Goal: Information Seeking & Learning: Check status

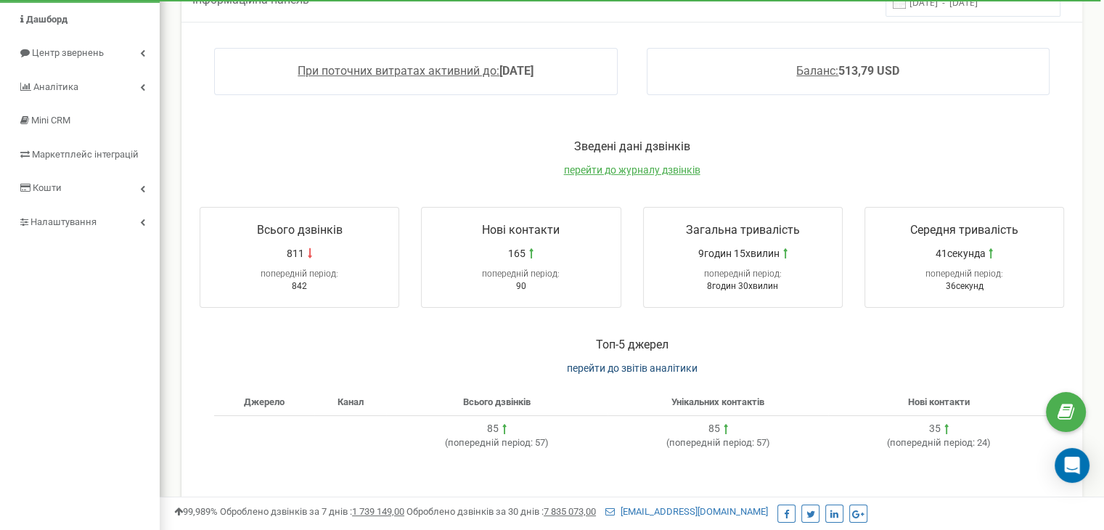
scroll to position [145, 0]
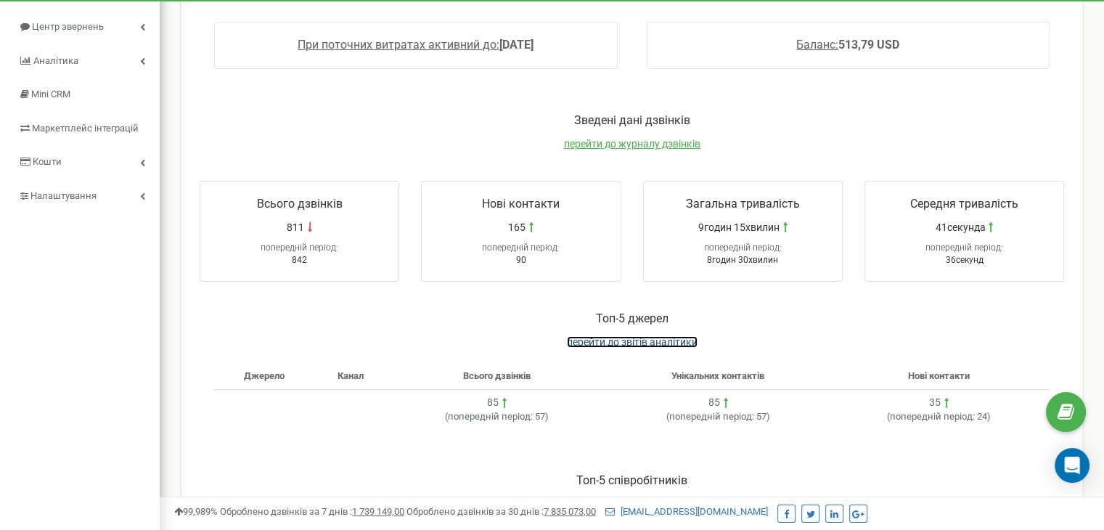
click at [591, 339] on span "перейти до звітів аналітики" at bounding box center [632, 342] width 131 height 12
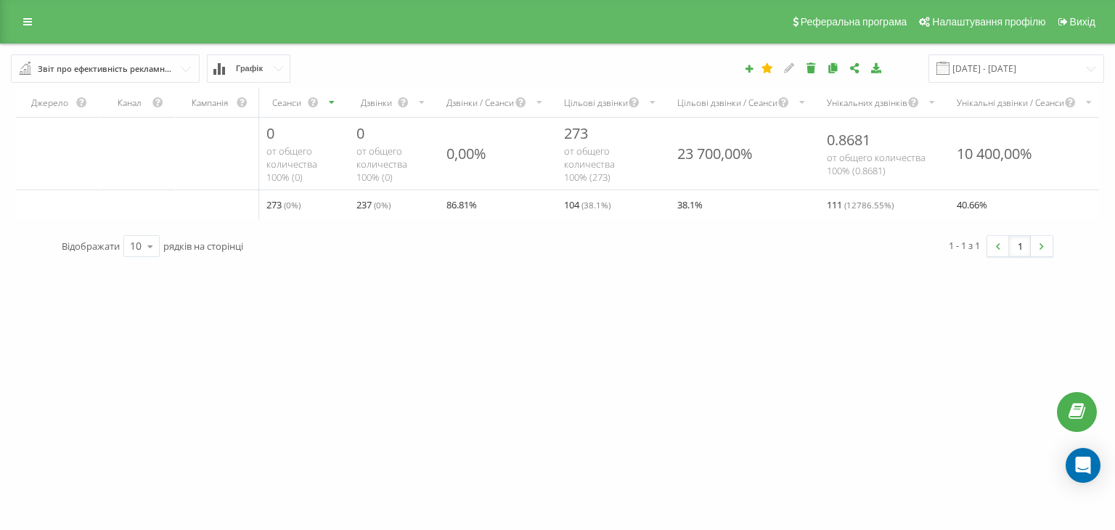
click at [90, 73] on div "Звіт про ефективність рекламних кампаній" at bounding box center [106, 69] width 136 height 16
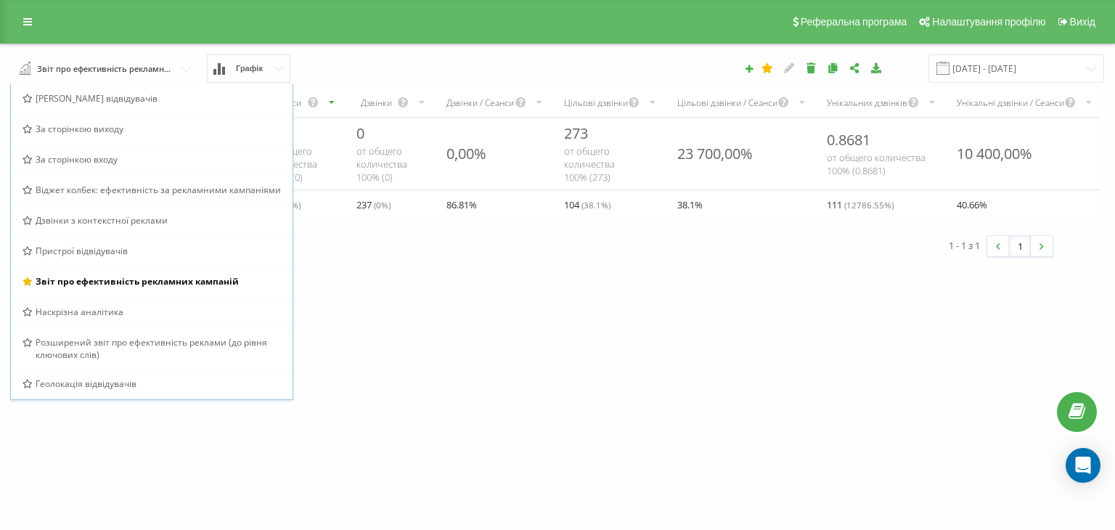
click at [454, 393] on div "[DOMAIN_NAME] Проекти [DOMAIN_NAME] Дашборд Центр звернень Аналiтика Ваші звіти…" at bounding box center [557, 265] width 1115 height 530
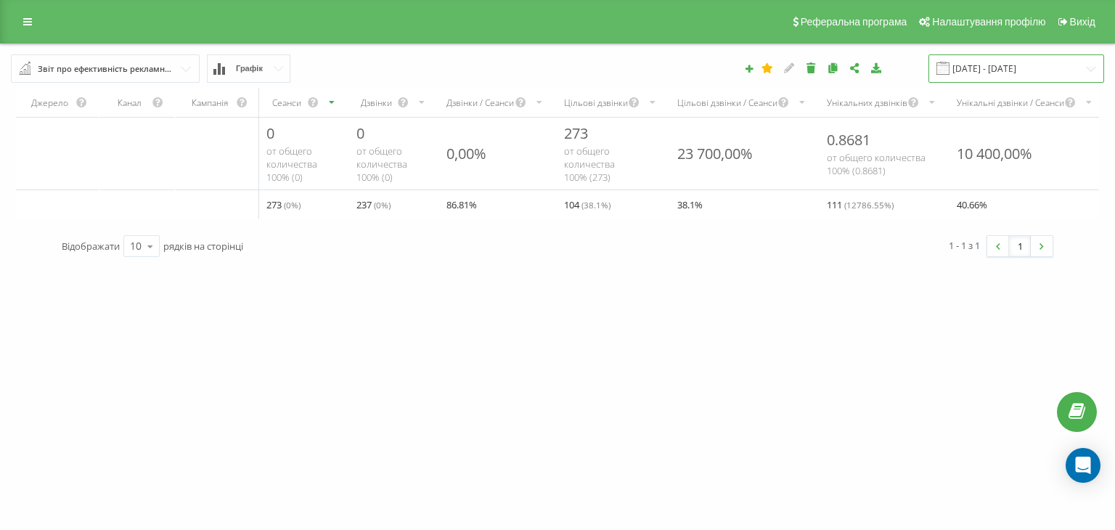
click at [998, 68] on input "19.08.2025 - 19.09.2025" at bounding box center [1017, 68] width 176 height 28
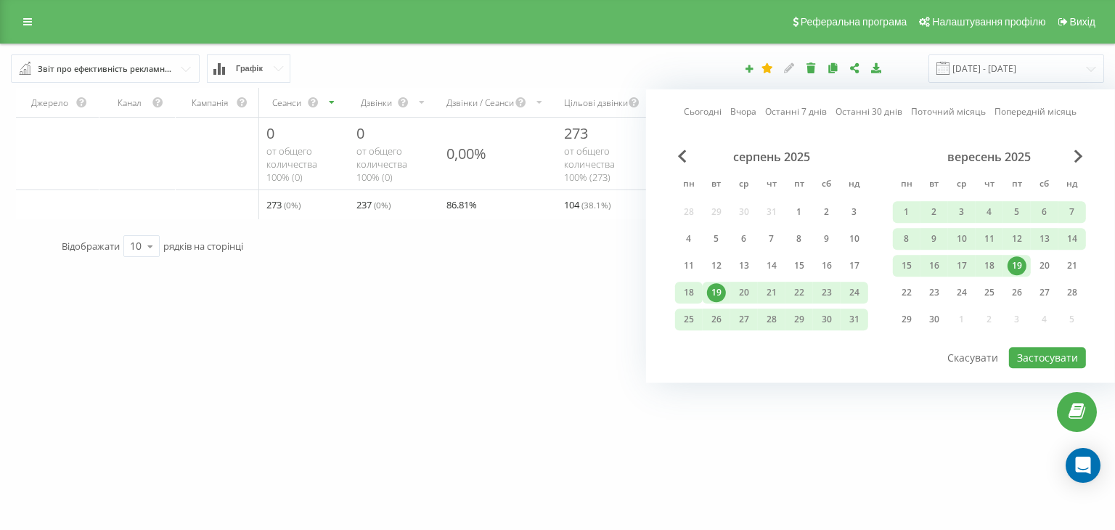
click at [686, 290] on div "18" at bounding box center [689, 292] width 19 height 19
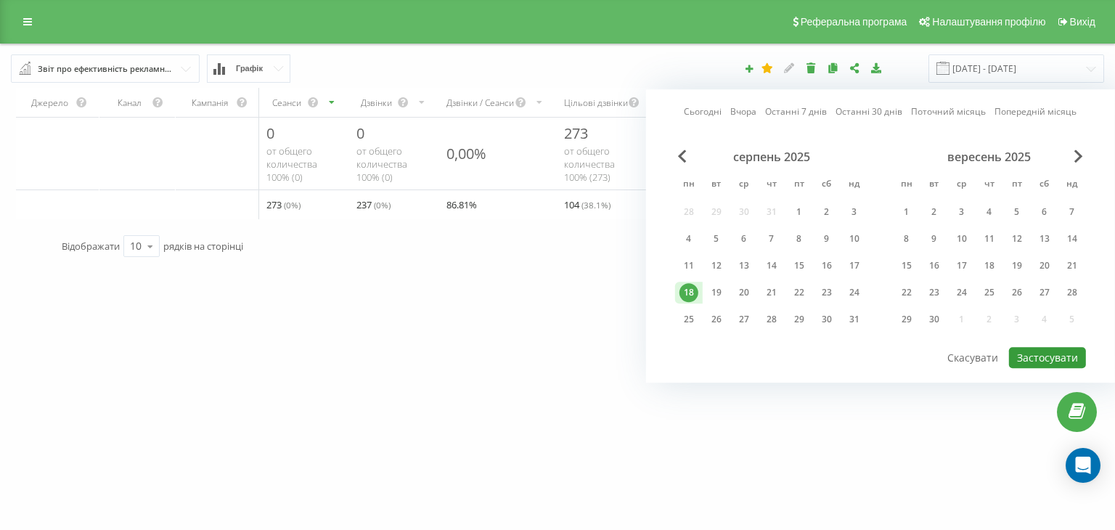
click at [1028, 349] on button "Застосувати" at bounding box center [1047, 357] width 77 height 21
type input "18.08.2025 - 18.08.2025"
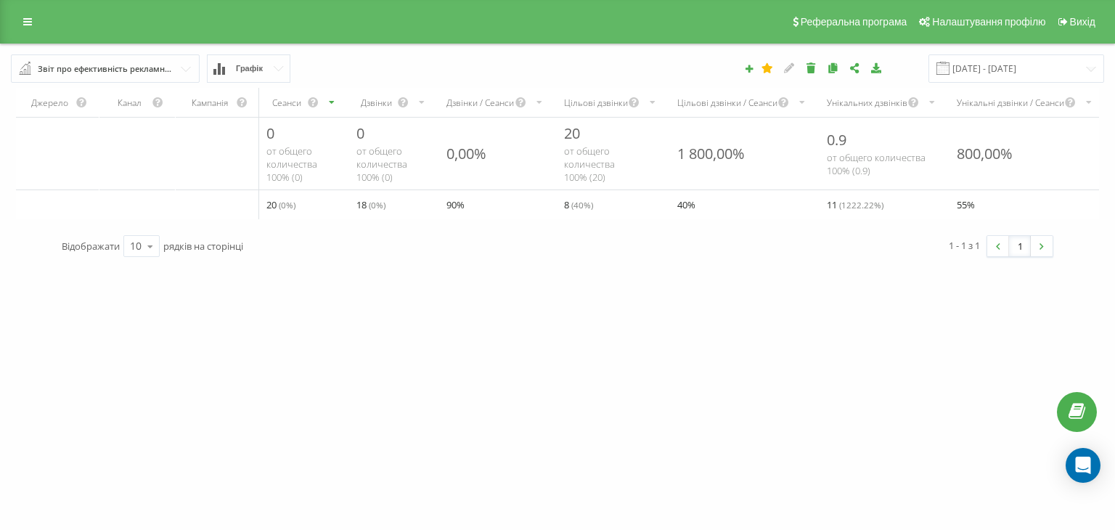
click at [274, 73] on button "Графік" at bounding box center [248, 68] width 83 height 28
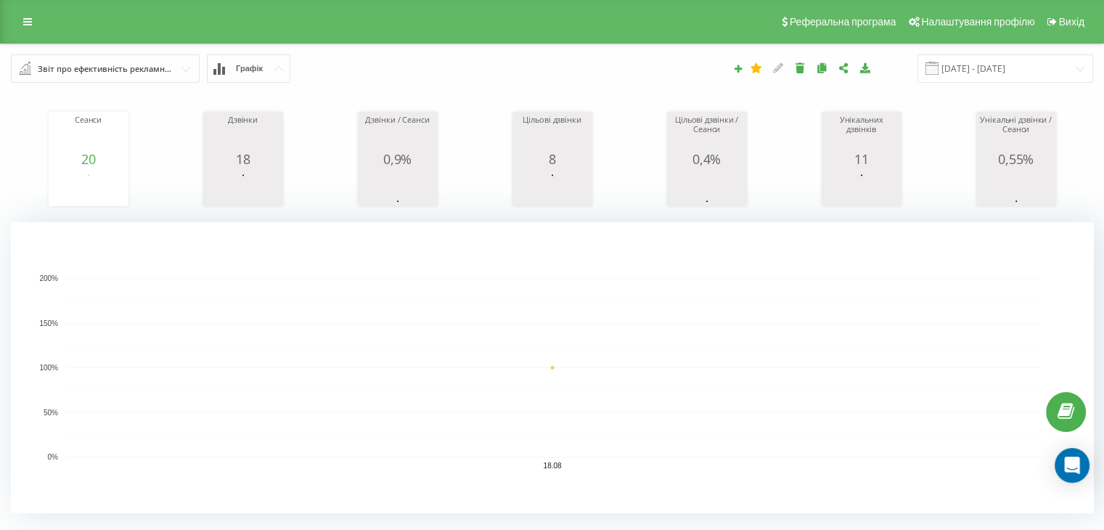
click at [269, 74] on button "Графік" at bounding box center [248, 68] width 83 height 28
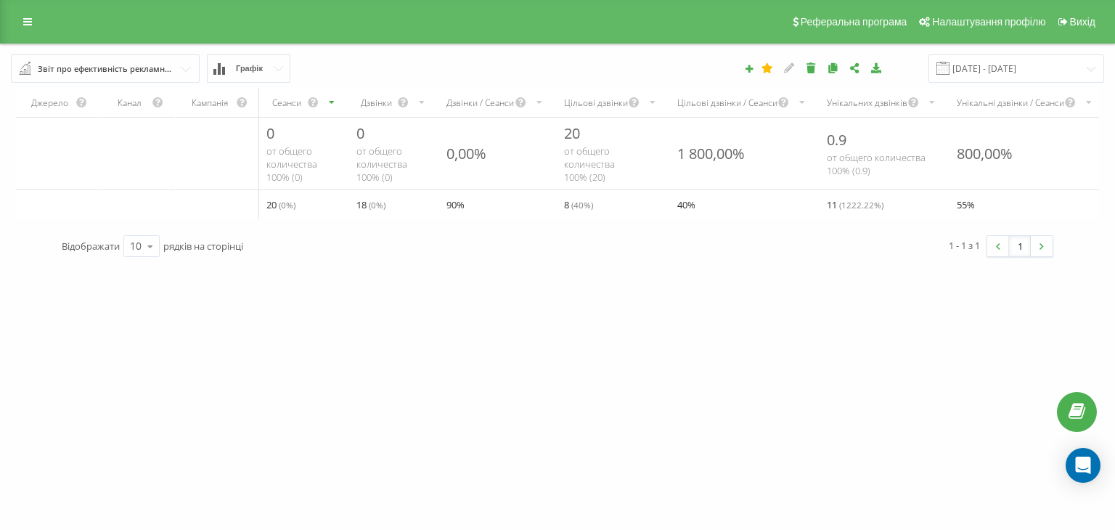
click at [357, 152] on div "0 от общего количества 100% ( 0 )" at bounding box center [393, 154] width 90 height 72
click at [131, 104] on div "Канал" at bounding box center [130, 103] width 44 height 12
click at [152, 104] on div "Канал" at bounding box center [137, 102] width 76 height 29
click at [155, 104] on icon "scrollable content" at bounding box center [158, 102] width 12 height 17
click at [258, 99] on div "Кампанія" at bounding box center [217, 102] width 83 height 29
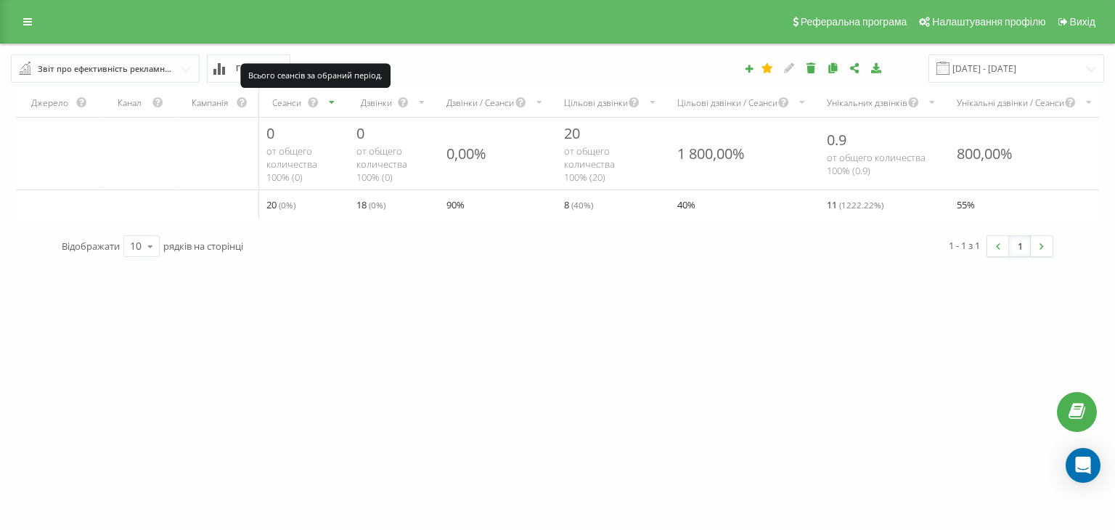
click at [319, 99] on icon "scrollable content" at bounding box center [313, 102] width 12 height 17
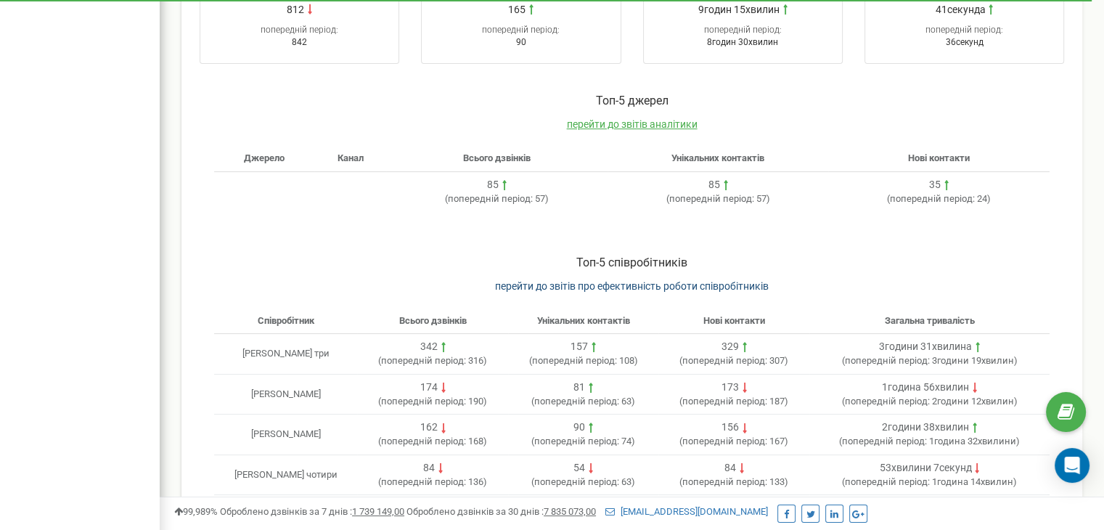
scroll to position [427, 0]
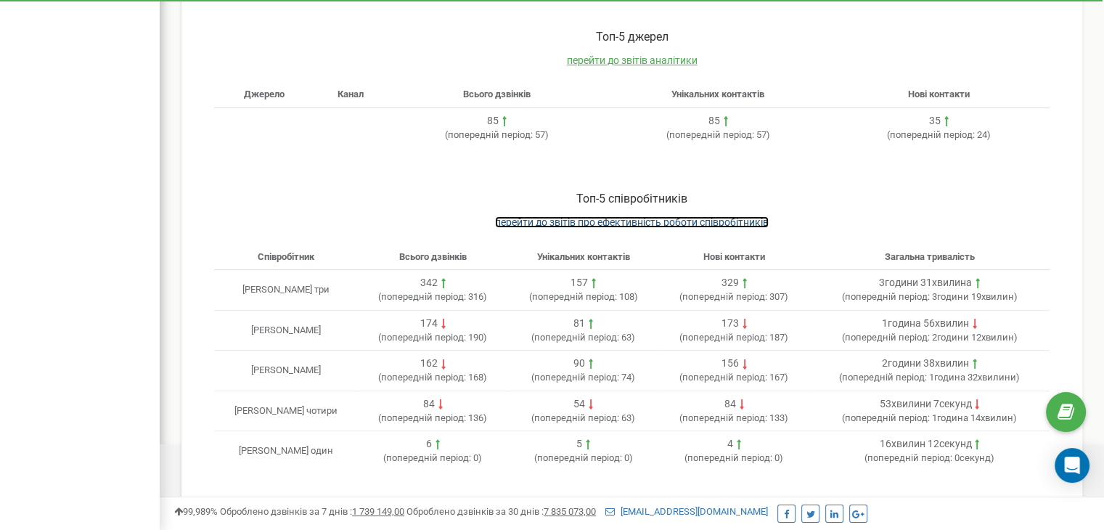
click at [578, 218] on span "перейти до звітів про ефективність роботи співробітників" at bounding box center [632, 222] width 274 height 12
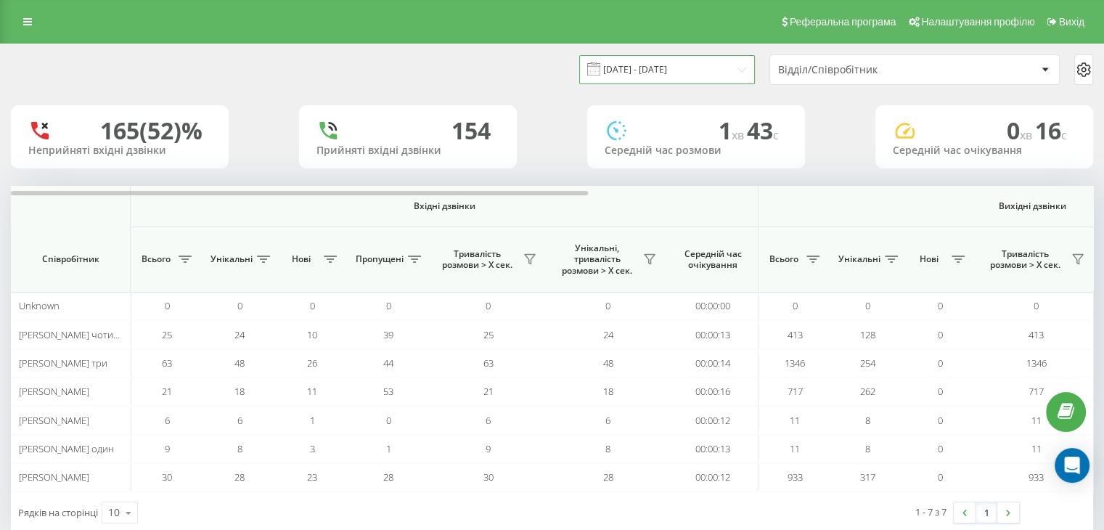
click at [698, 70] on input "[DATE] - [DATE]" at bounding box center [667, 69] width 176 height 28
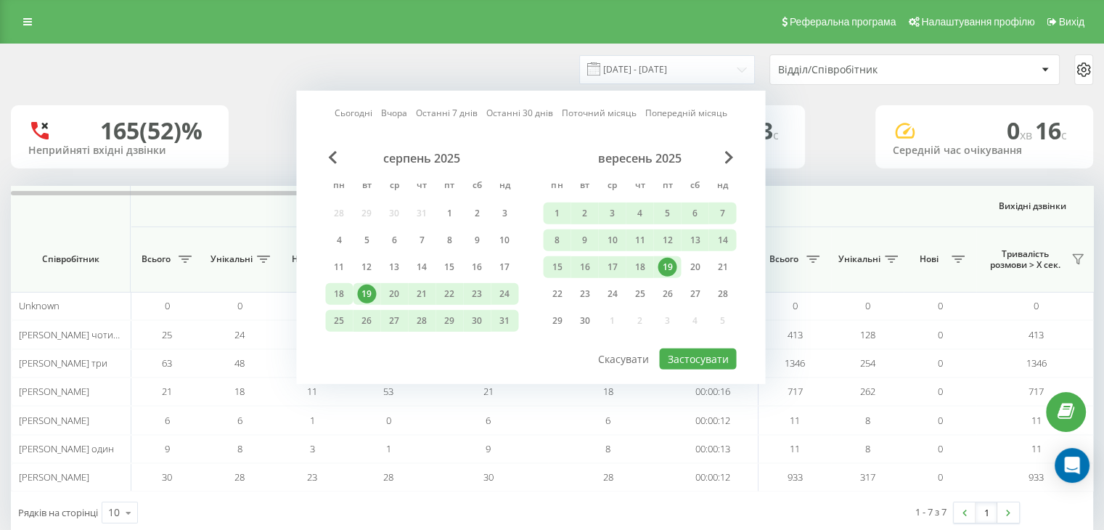
click at [343, 293] on div "18" at bounding box center [339, 294] width 19 height 19
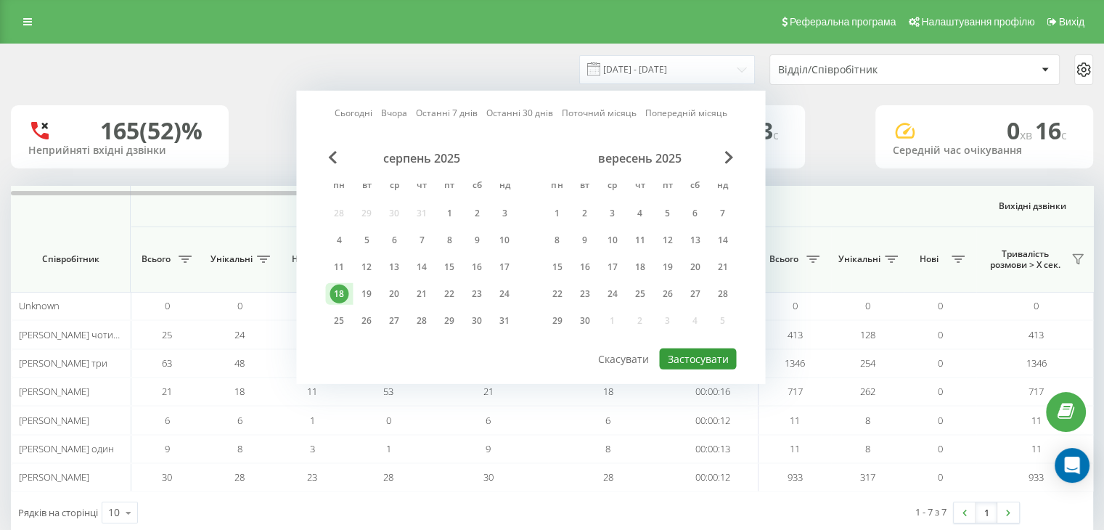
click at [701, 363] on button "Застосувати" at bounding box center [697, 358] width 77 height 21
type input "18.08.2025 - 18.08.2025"
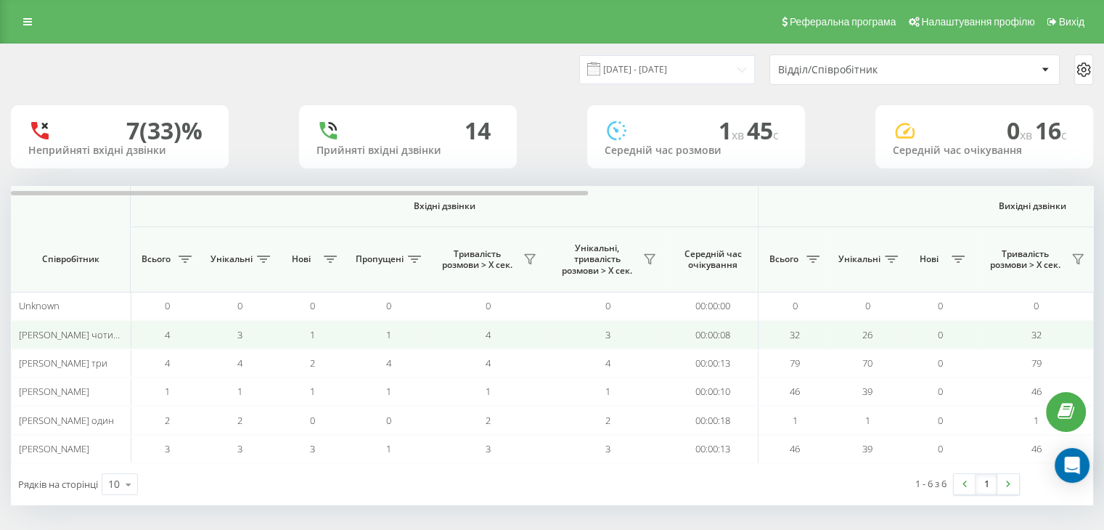
scroll to position [3, 0]
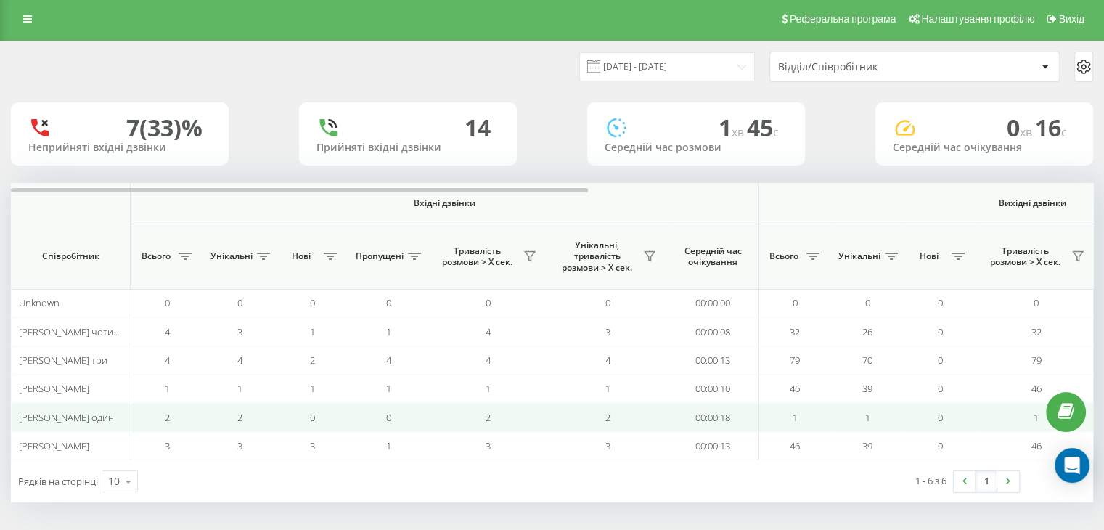
click at [171, 419] on td "2" at bounding box center [167, 417] width 73 height 28
click at [169, 419] on span "2" at bounding box center [167, 417] width 5 height 13
click at [248, 416] on td "2" at bounding box center [239, 417] width 73 height 28
click at [477, 416] on td "2" at bounding box center [488, 417] width 120 height 28
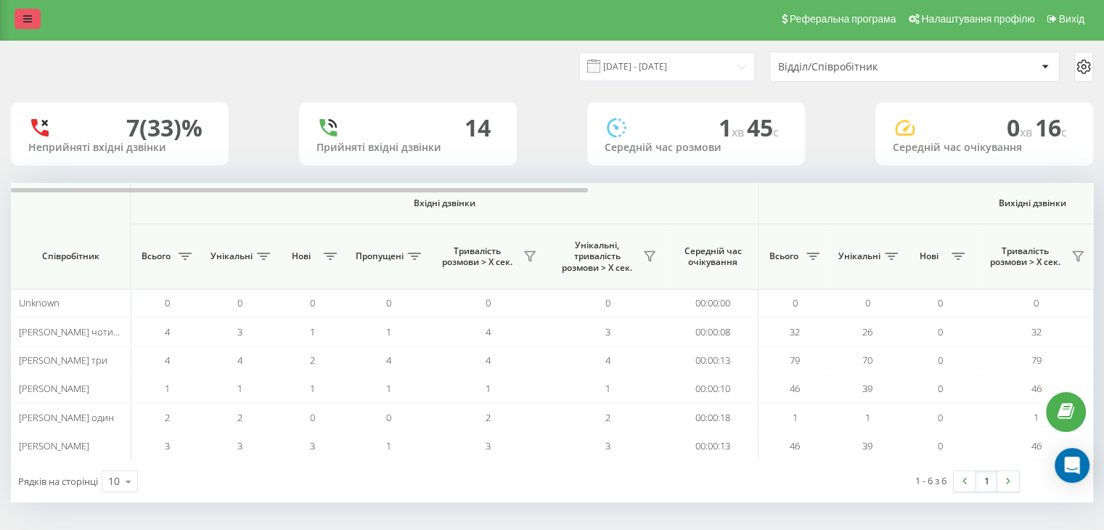
click at [30, 15] on icon at bounding box center [27, 19] width 9 height 10
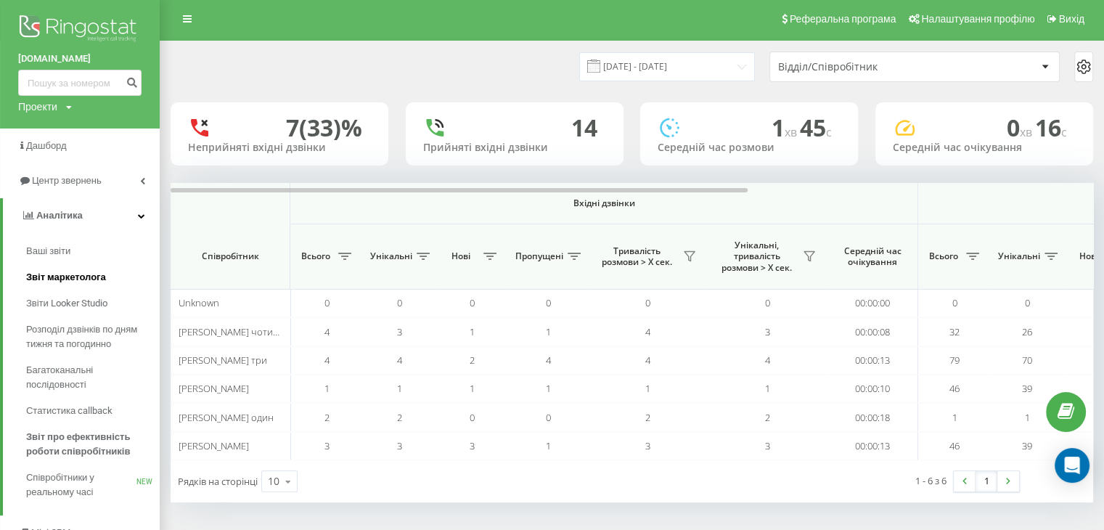
click at [42, 282] on span "Звіт маркетолога" at bounding box center [66, 277] width 80 height 15
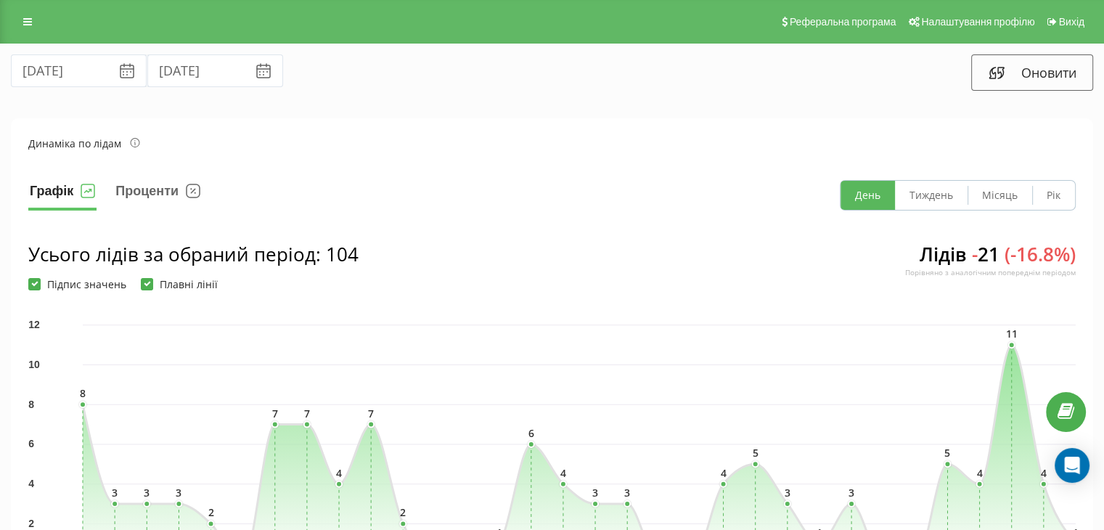
click at [118, 74] on icon at bounding box center [126, 70] width 17 height 17
click at [118, 73] on icon at bounding box center [126, 70] width 17 height 17
click at [55, 73] on input "[DATE]" at bounding box center [79, 70] width 136 height 33
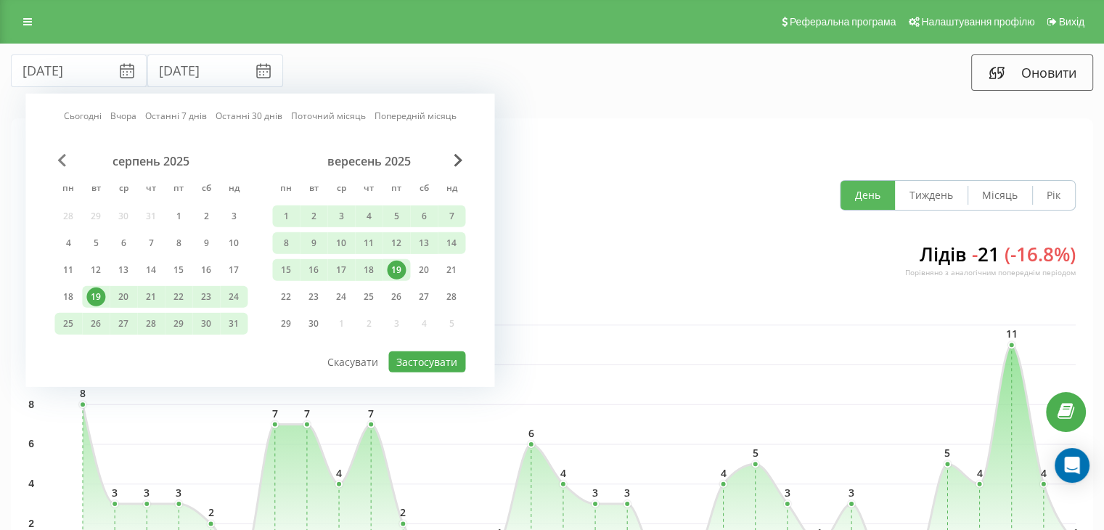
click at [58, 155] on span "Previous Month" at bounding box center [61, 160] width 9 height 13
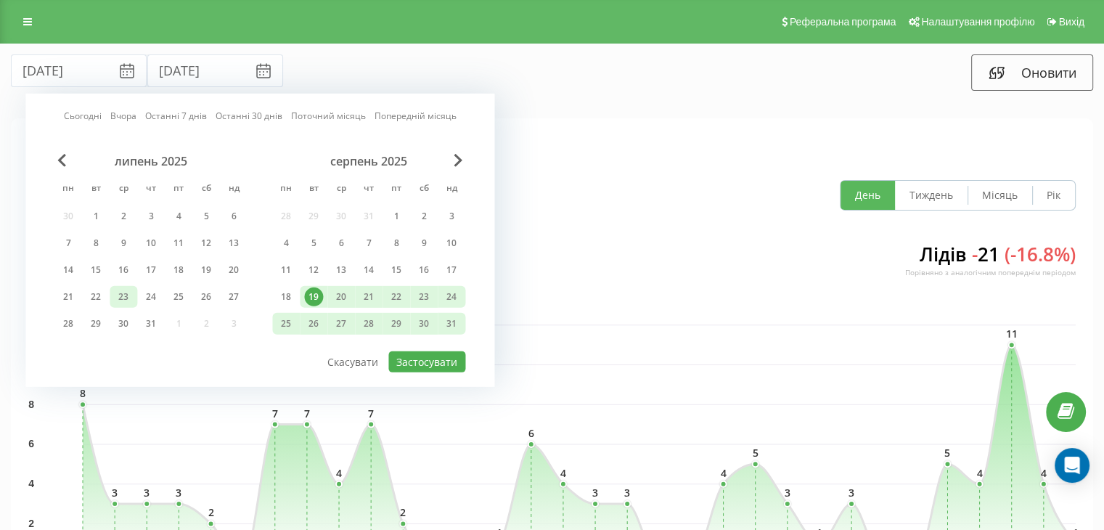
click at [131, 291] on div "23" at bounding box center [123, 296] width 19 height 19
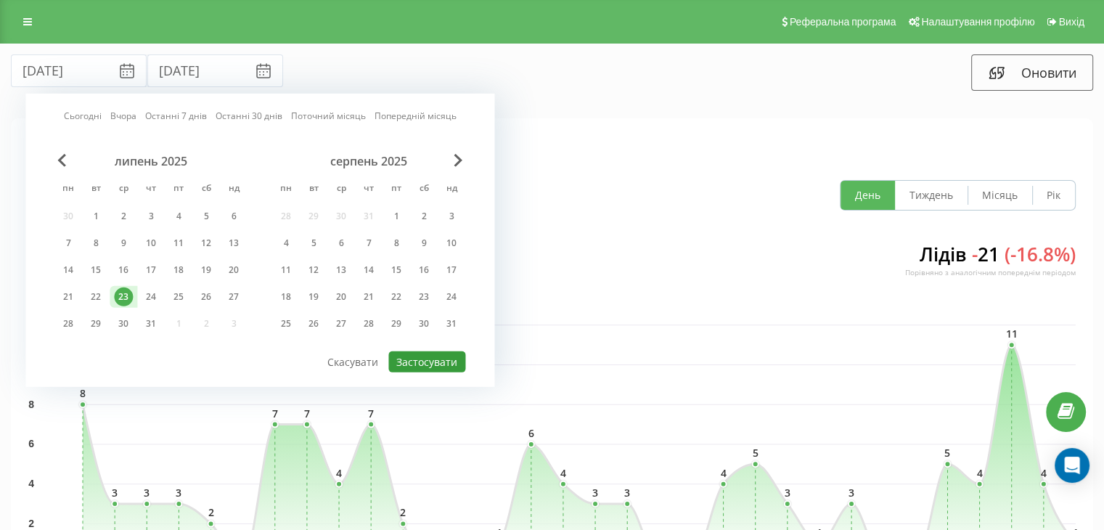
click at [409, 363] on button "Застосувати" at bounding box center [426, 361] width 77 height 21
type input "[DATE]"
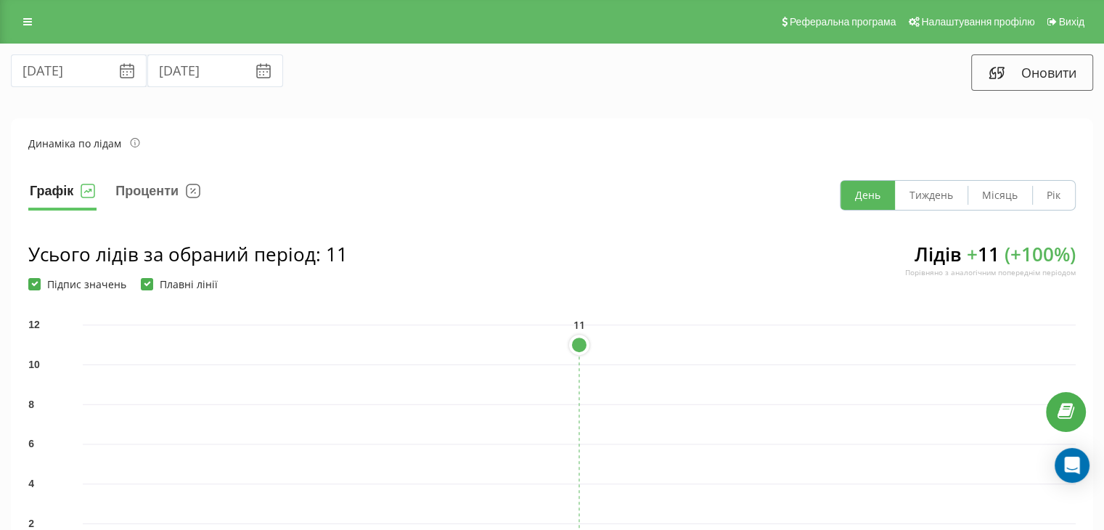
click at [255, 74] on icon at bounding box center [263, 70] width 17 height 17
click at [159, 70] on input "[DATE]" at bounding box center [215, 70] width 136 height 33
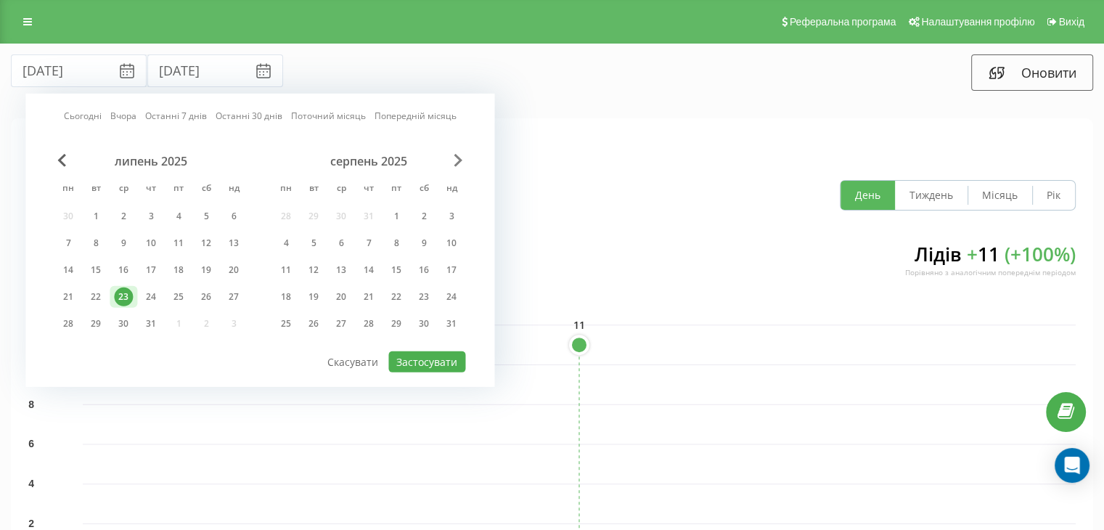
click at [459, 157] on span "Next Month" at bounding box center [458, 160] width 9 height 13
click at [378, 299] on div "25" at bounding box center [369, 297] width 28 height 22
click at [395, 265] on div "19" at bounding box center [396, 270] width 19 height 19
click at [368, 290] on div "25" at bounding box center [368, 296] width 19 height 19
click at [60, 157] on span "Previous Month" at bounding box center [61, 160] width 9 height 13
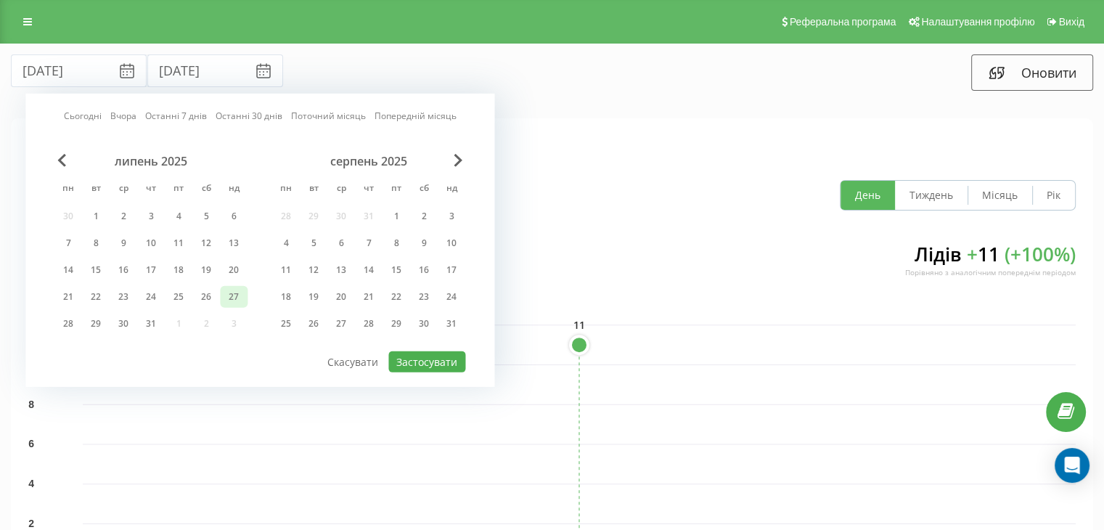
drag, startPoint x: 99, startPoint y: 285, endPoint x: 233, endPoint y: 300, distance: 134.4
click at [234, 301] on div "21 22 23 24 25 26 27" at bounding box center [150, 297] width 193 height 22
click at [52, 297] on div "Сьогодні Вчора Останні 7 днів Останні 30 днів Поточний місяць Попередній місяць…" at bounding box center [259, 240] width 469 height 293
drag, startPoint x: 64, startPoint y: 297, endPoint x: 70, endPoint y: 306, distance: 11.1
click at [70, 306] on div "[DATE] пн вт ср чт пт сб нд 30 1 2 3 4 5 6 7 8 9 10 11 12 13 14 15 16 17 18 19 …" at bounding box center [150, 247] width 193 height 186
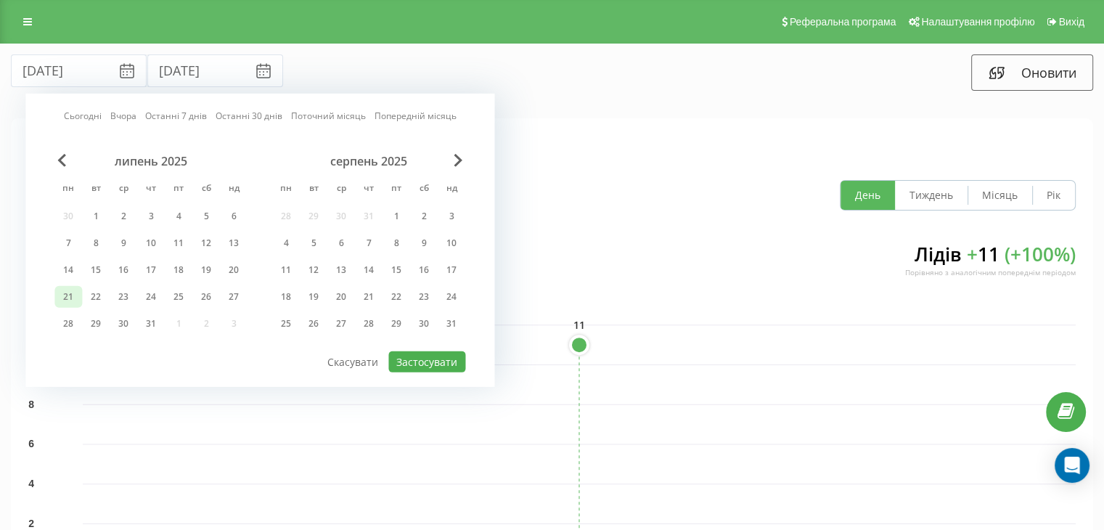
click at [73, 289] on div "21" at bounding box center [68, 296] width 19 height 19
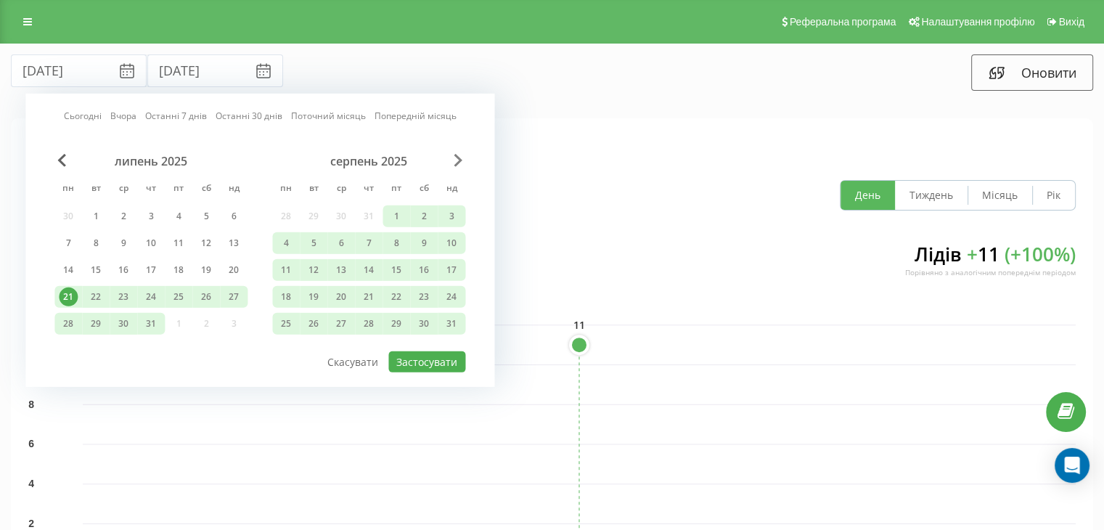
click at [457, 157] on span "Next Month" at bounding box center [458, 160] width 9 height 13
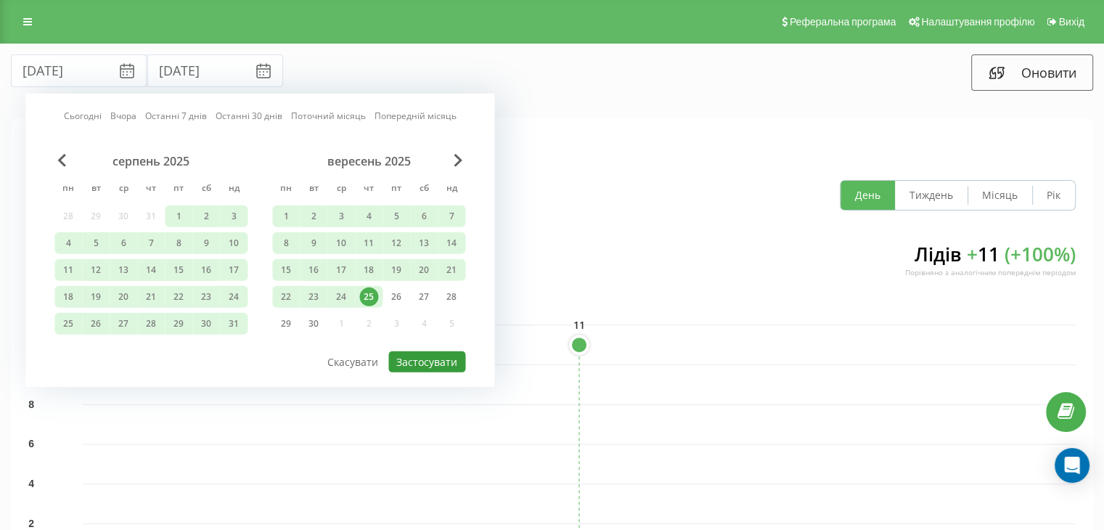
click at [410, 355] on button "Застосувати" at bounding box center [426, 361] width 77 height 21
type input "[DATE]"
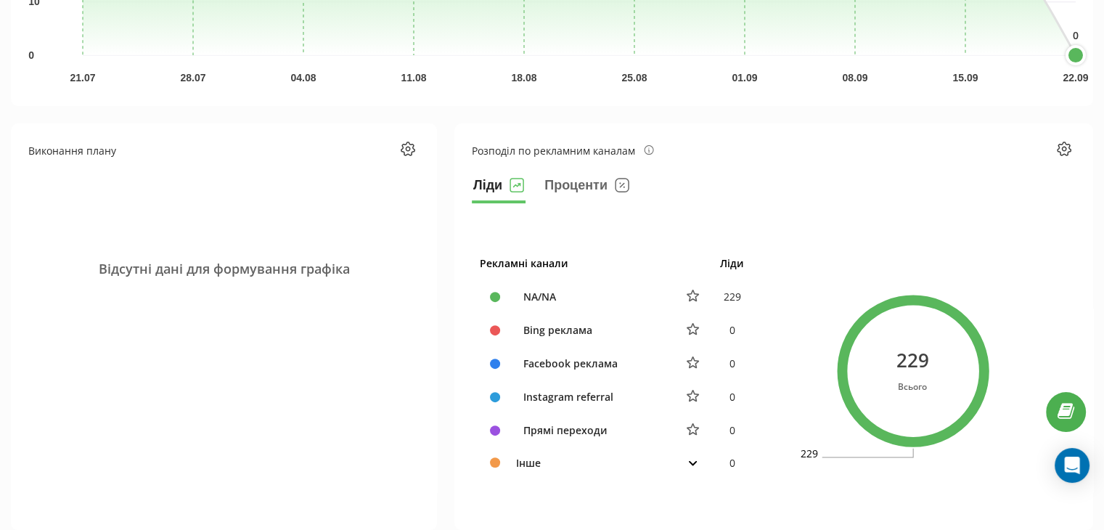
scroll to position [653, 0]
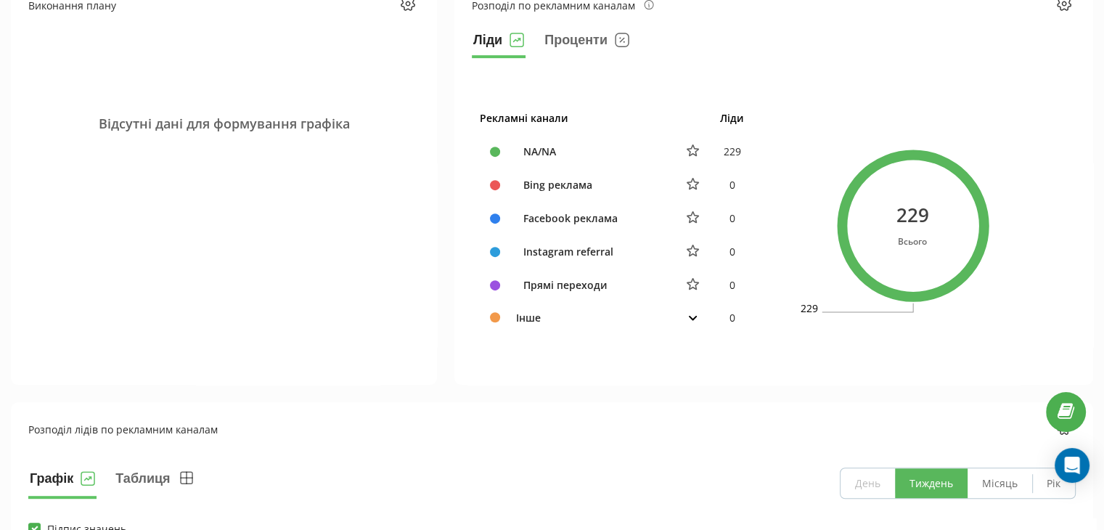
click at [697, 323] on td at bounding box center [693, 317] width 38 height 31
click at [695, 320] on button at bounding box center [693, 317] width 18 height 13
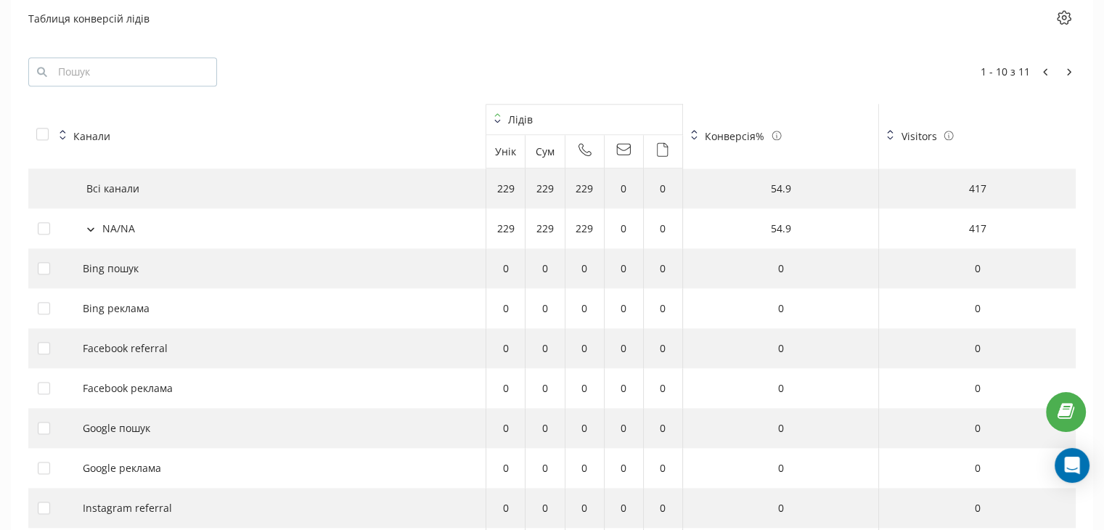
scroll to position [1687, 0]
click at [83, 230] on button at bounding box center [91, 230] width 16 height 13
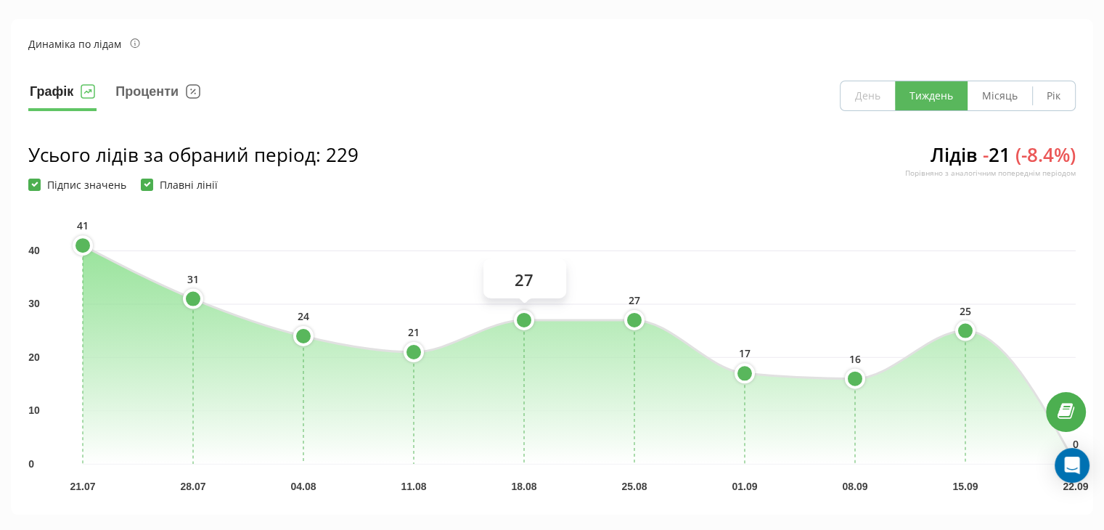
scroll to position [0, 0]
